Goal: Task Accomplishment & Management: Manage account settings

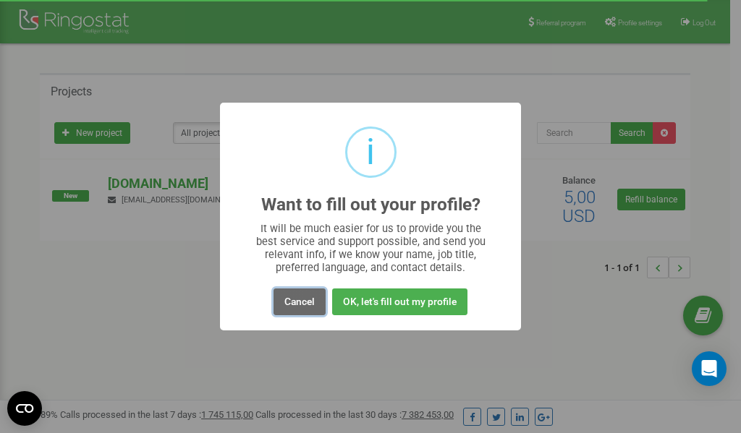
click at [297, 303] on button "Cancel" at bounding box center [300, 302] width 52 height 27
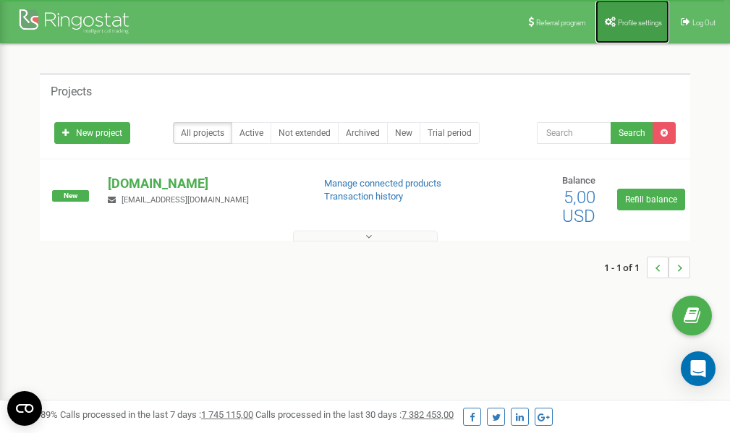
click at [630, 21] on span "Profile settings" at bounding box center [640, 23] width 44 height 8
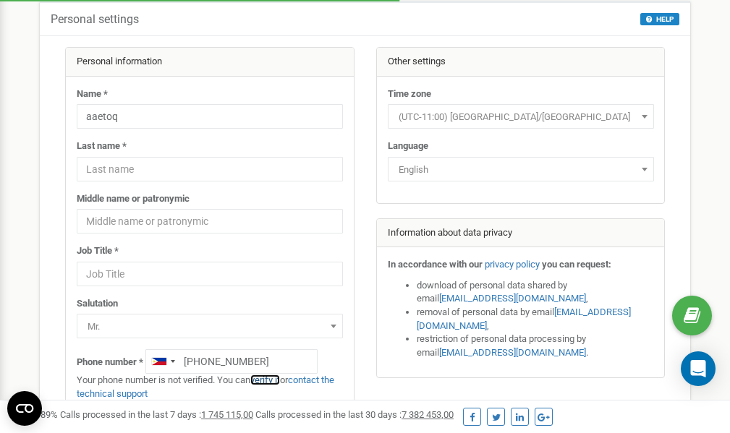
click at [276, 381] on link "verify it" at bounding box center [265, 380] width 30 height 11
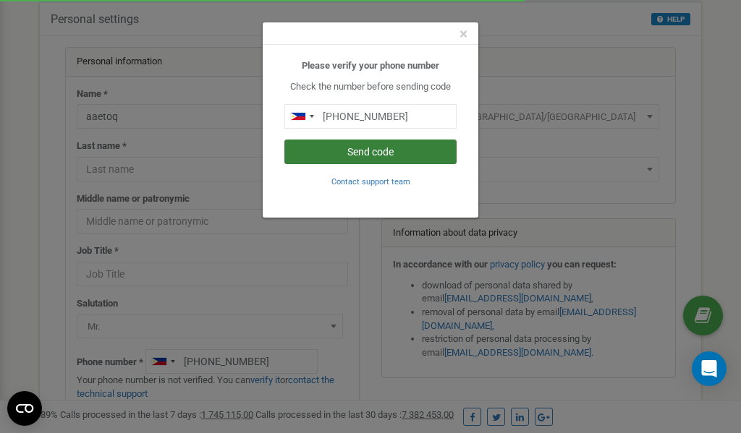
click at [378, 153] on button "Send code" at bounding box center [370, 152] width 172 height 25
